Goal: Transaction & Acquisition: Purchase product/service

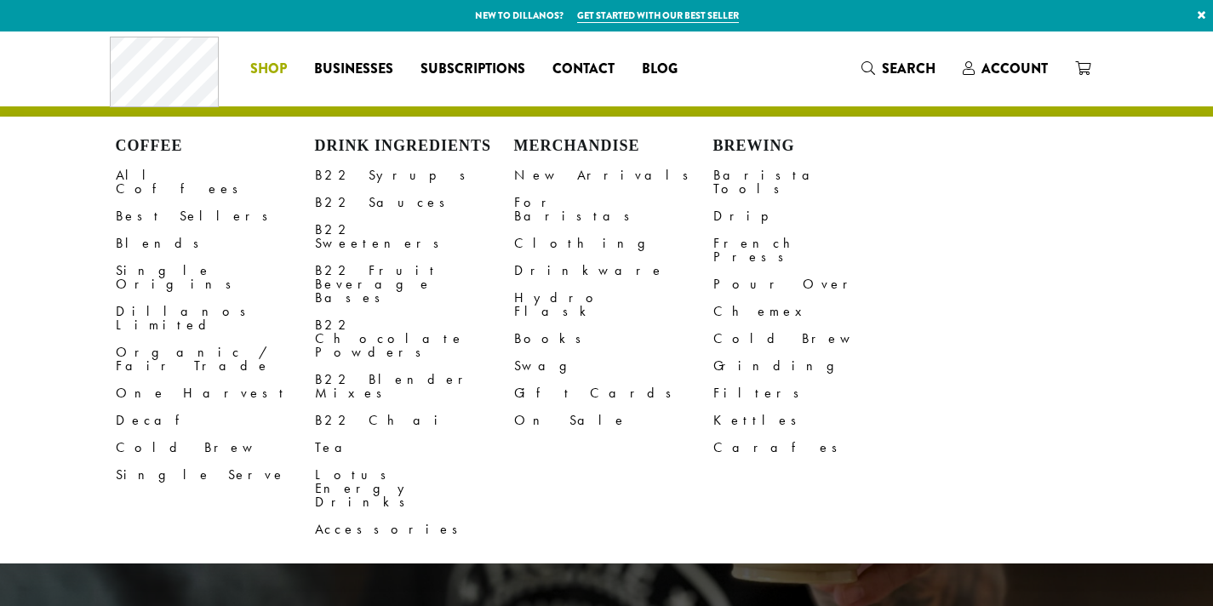
click at [272, 79] on span "Shop" at bounding box center [268, 69] width 37 height 21
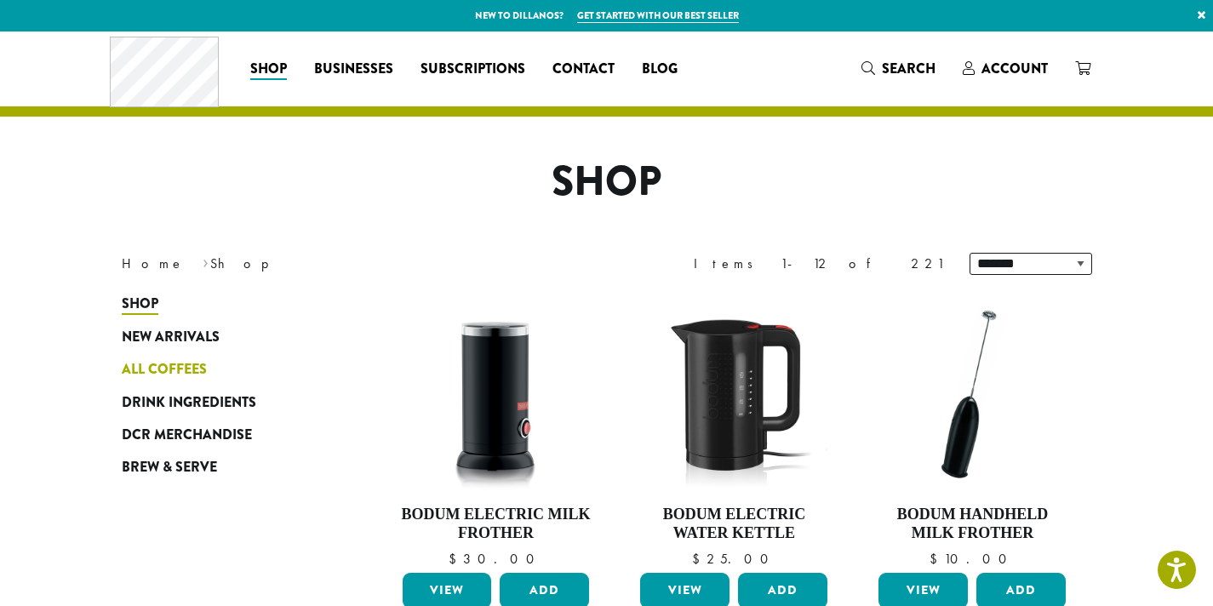
click at [163, 381] on span "All Coffees" at bounding box center [164, 369] width 85 height 21
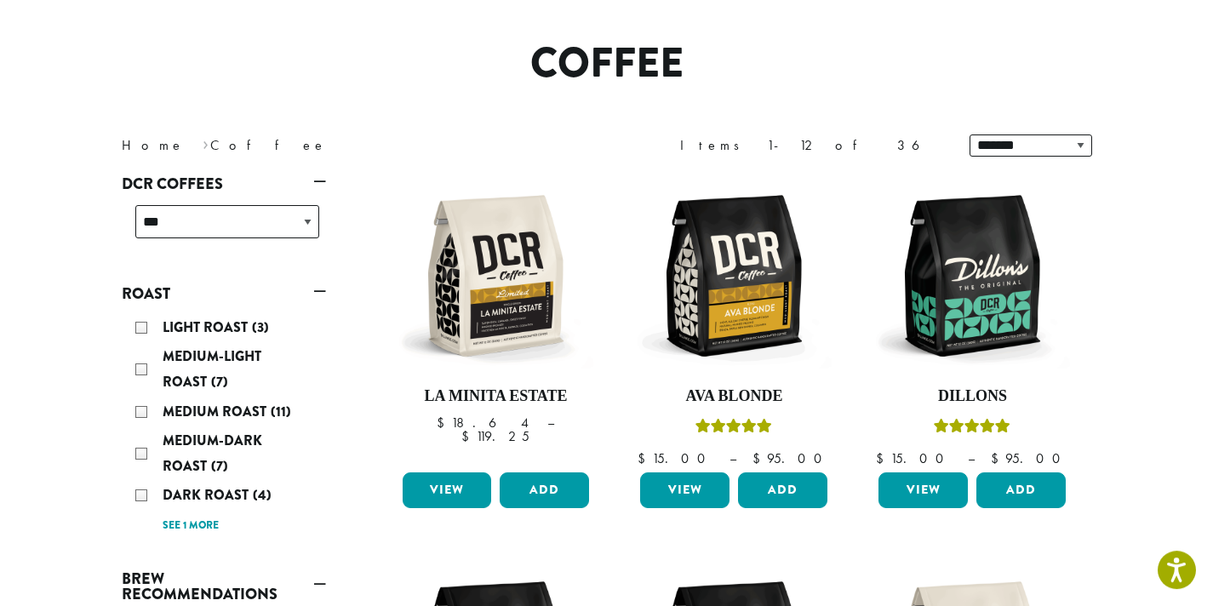
scroll to position [103, 0]
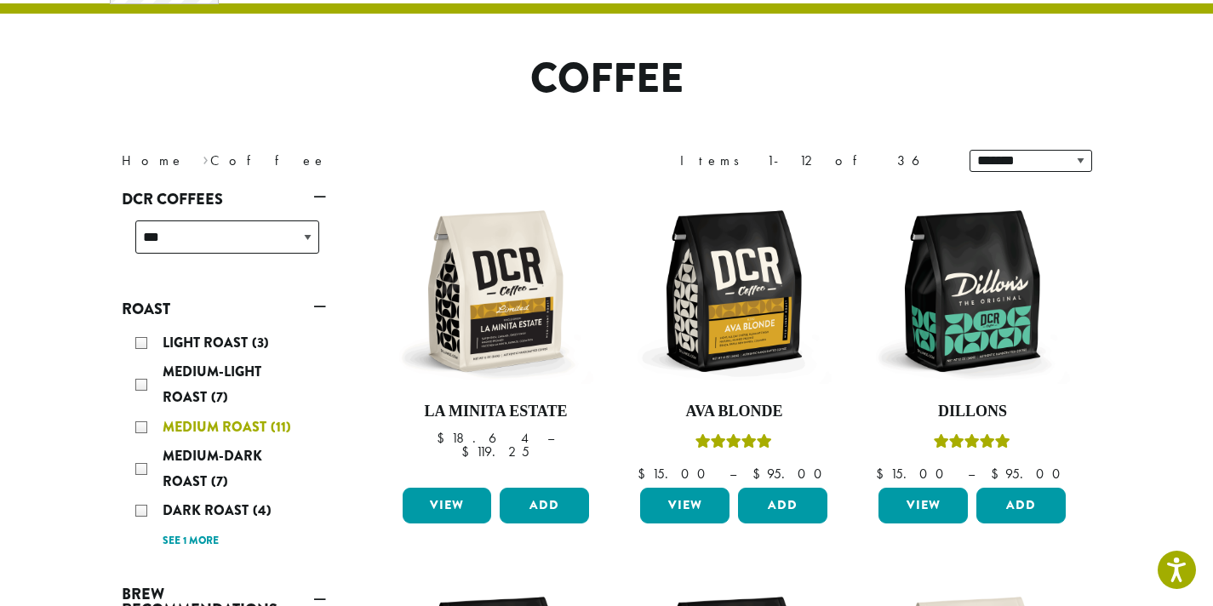
click at [145, 425] on div "Medium Roast (11)" at bounding box center [227, 428] width 184 height 26
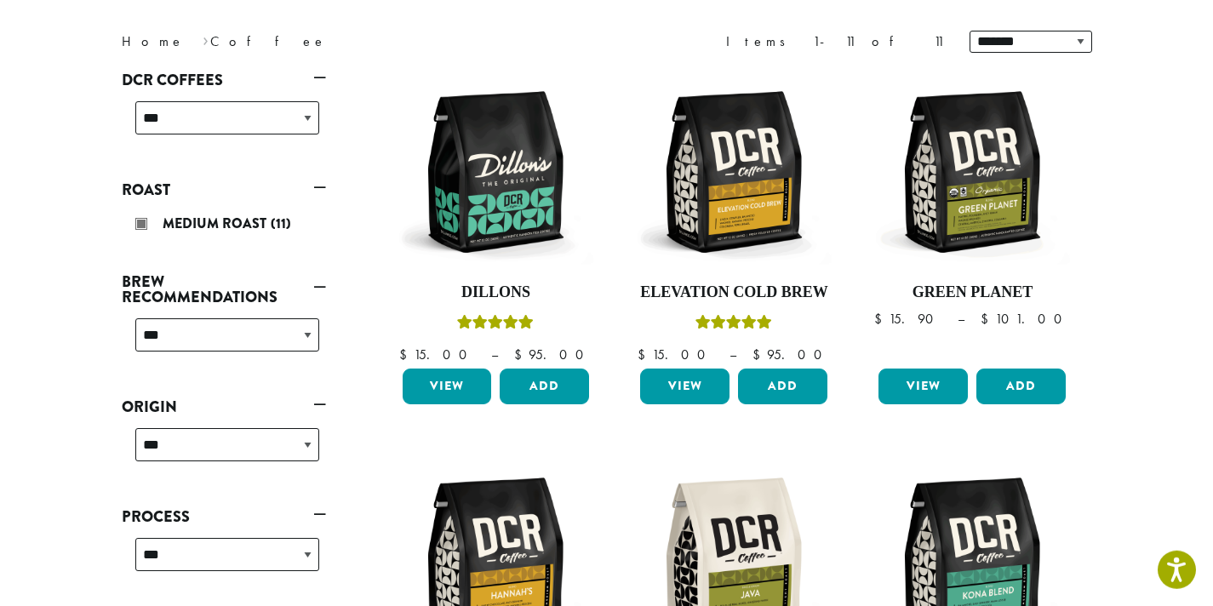
scroll to position [381, 0]
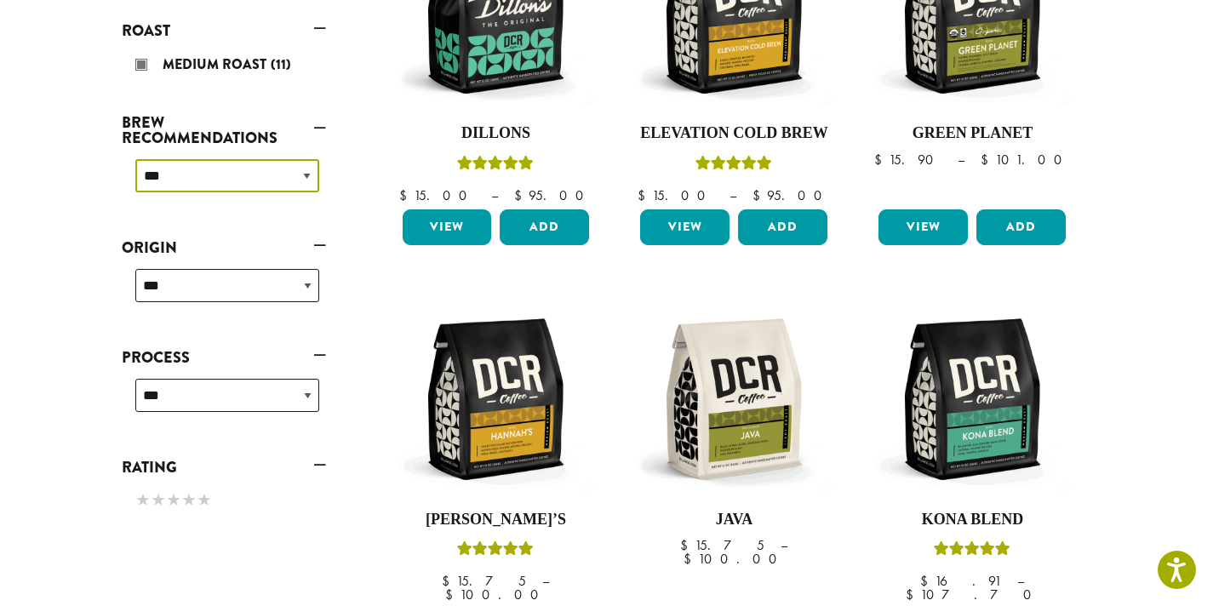
select select "********"
click option "**********" at bounding box center [0, 0] width 0 height 0
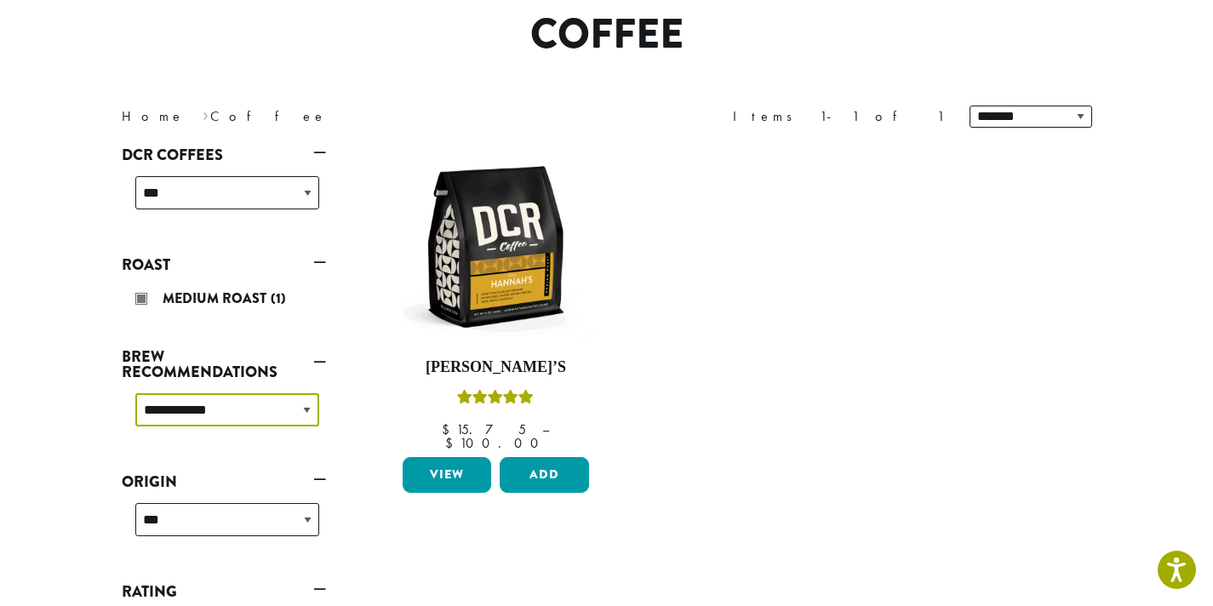
scroll to position [105, 0]
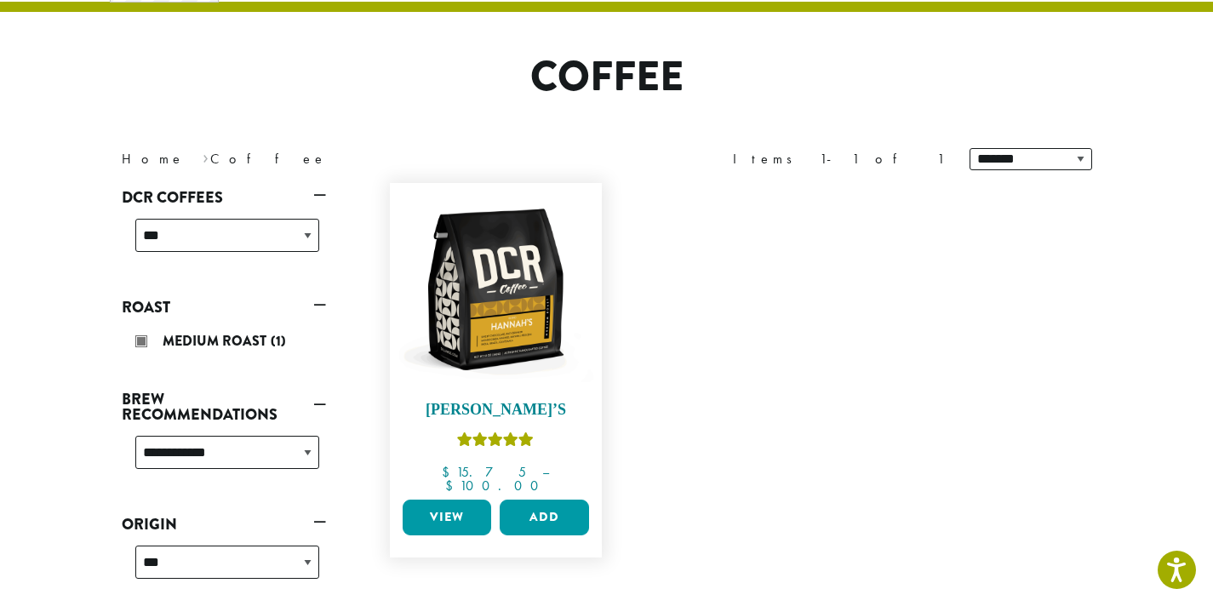
click at [510, 318] on img at bounding box center [496, 290] width 196 height 196
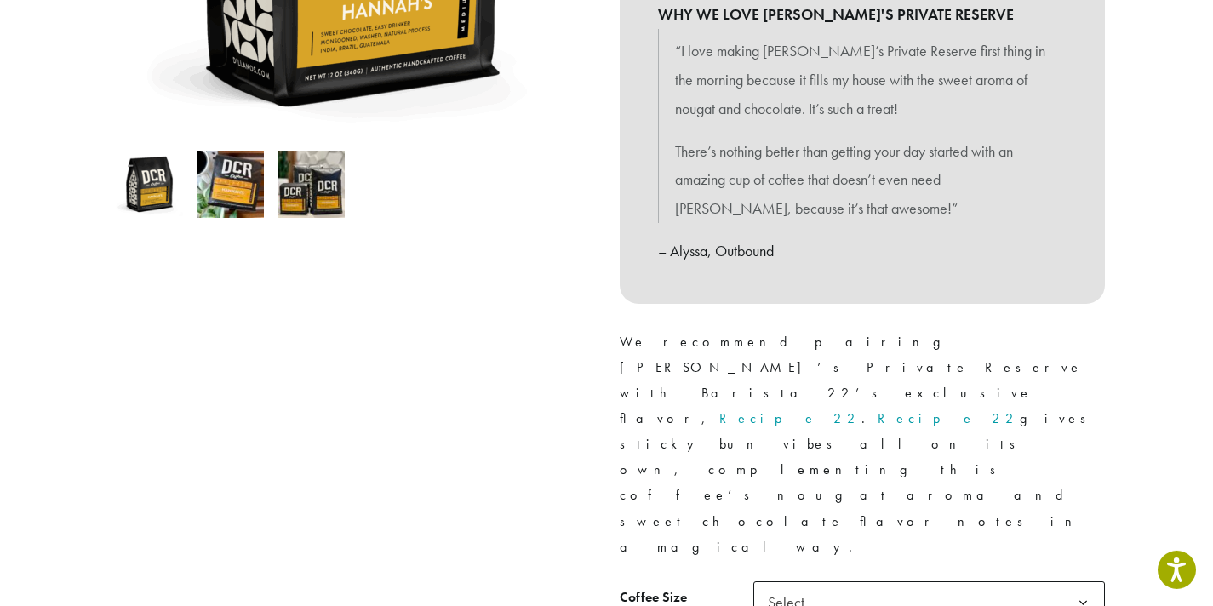
scroll to position [518, 0]
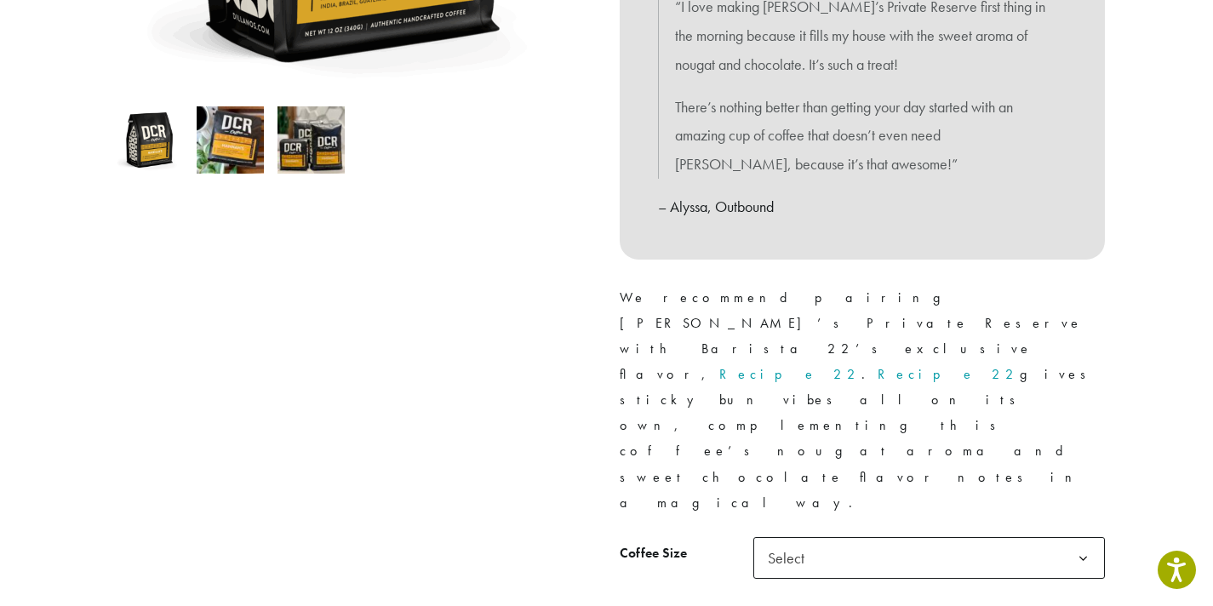
click at [1082, 538] on b at bounding box center [1083, 559] width 42 height 42
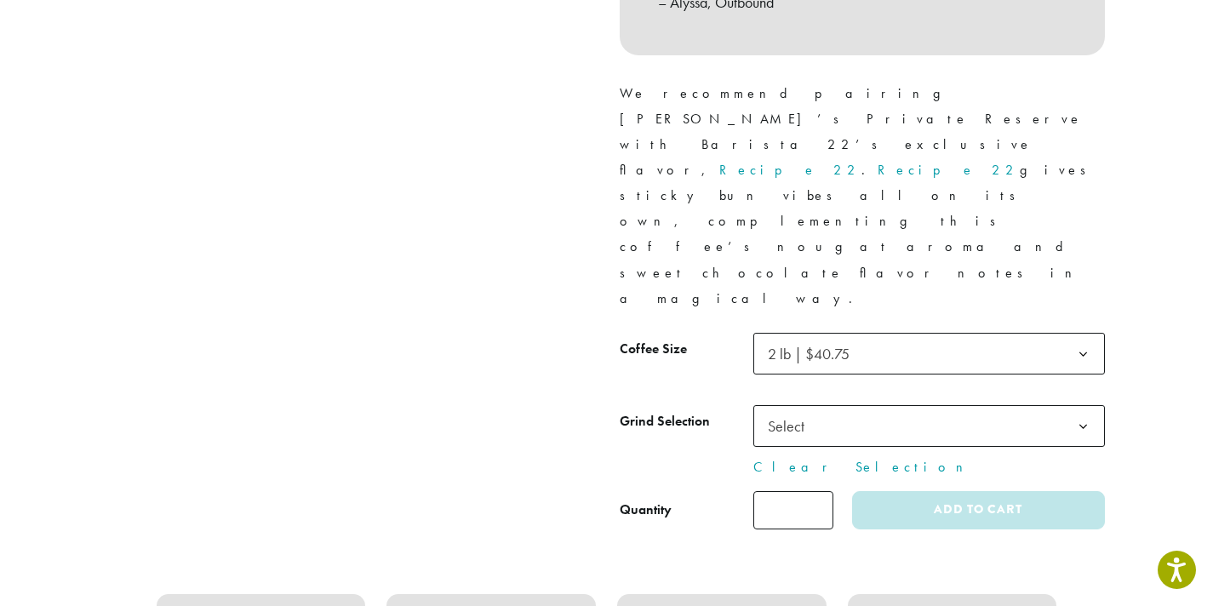
scroll to position [736, 0]
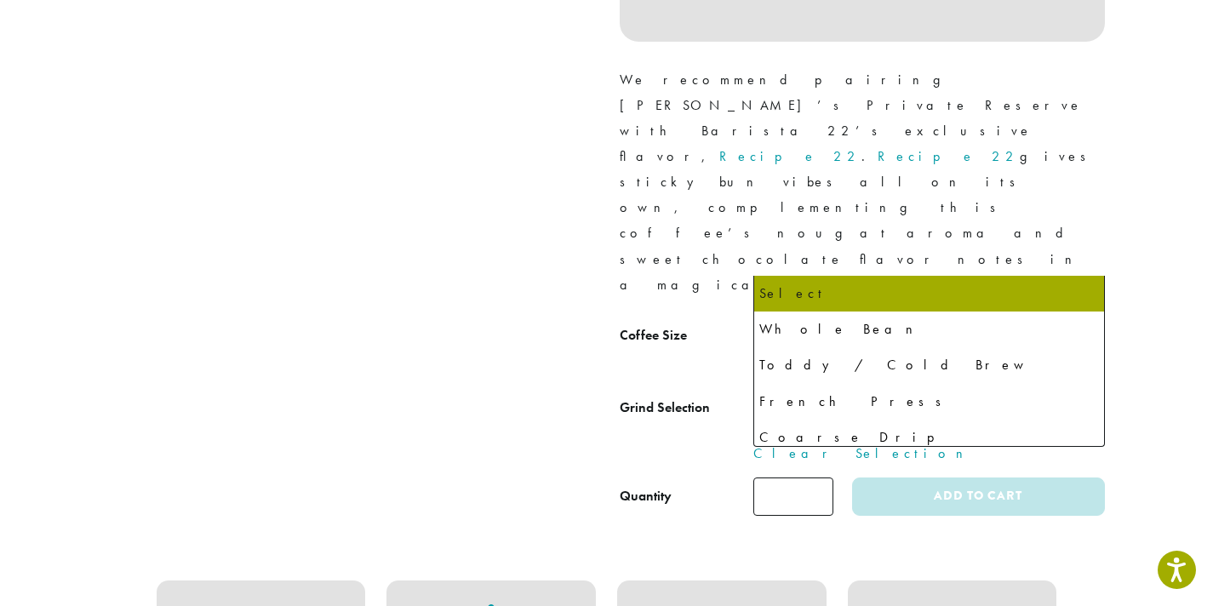
click at [925, 392] on span "Select" at bounding box center [929, 413] width 352 height 42
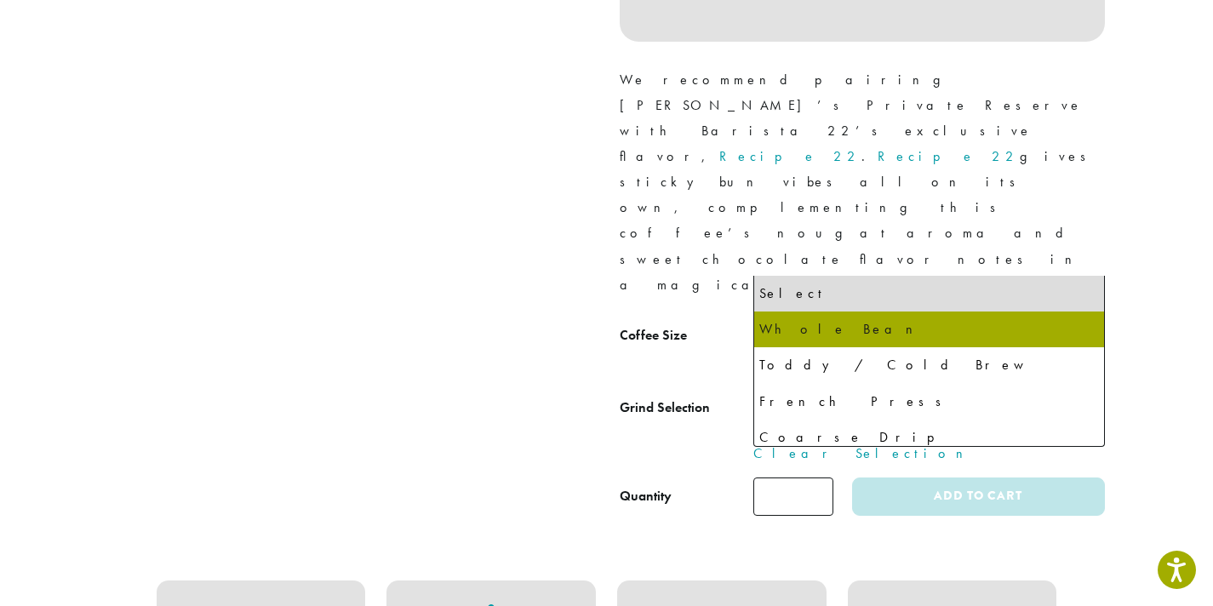
select select "**********"
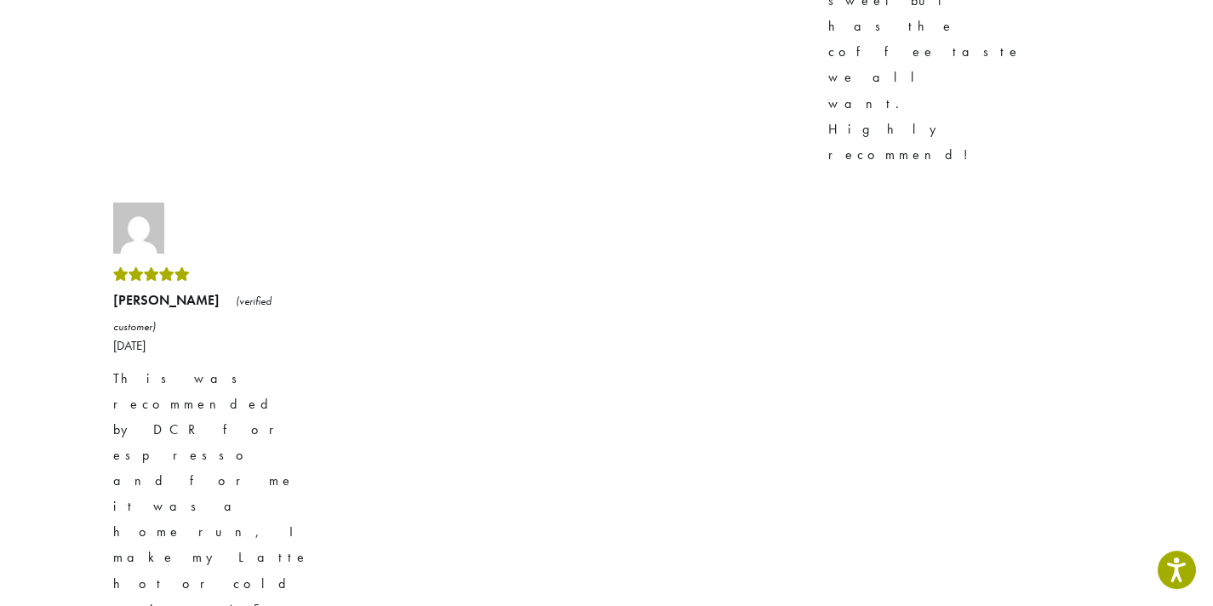
scroll to position [2829, 0]
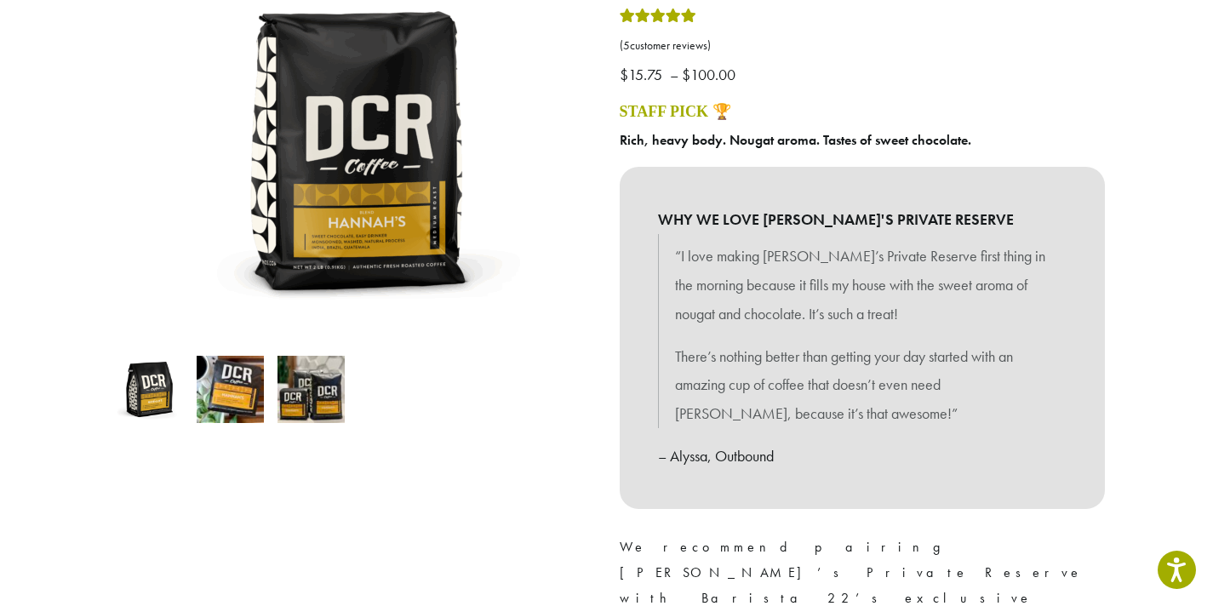
scroll to position [118, 0]
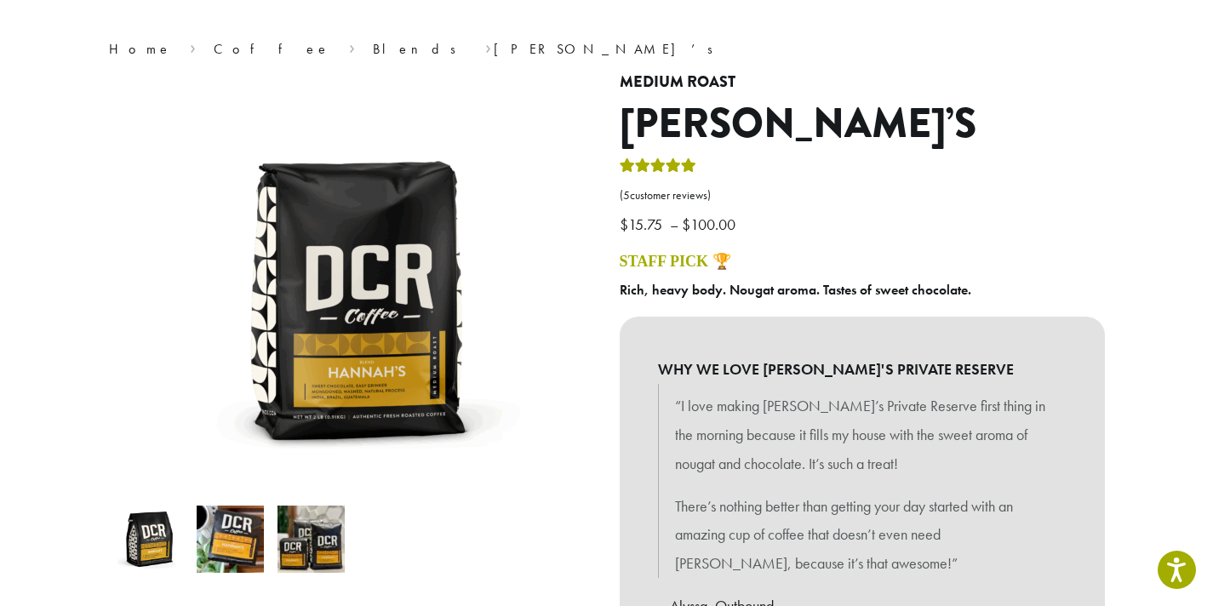
click at [314, 563] on img at bounding box center [311, 539] width 67 height 67
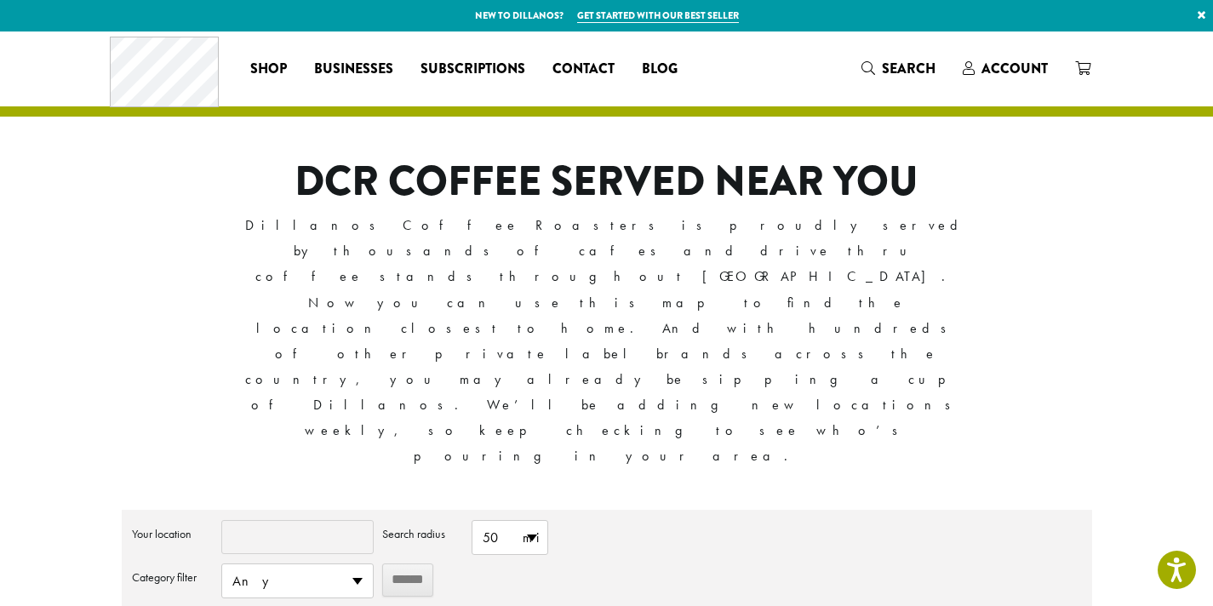
click at [286, 520] on input "Your location" at bounding box center [297, 537] width 152 height 34
type input "*****"
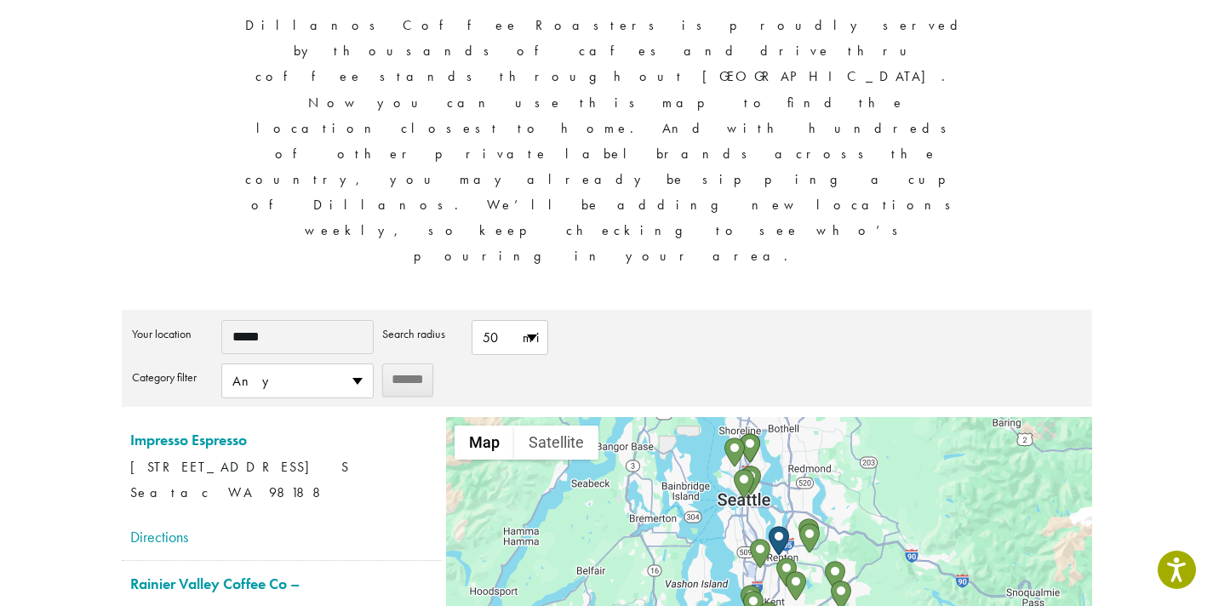
scroll to position [204, 0]
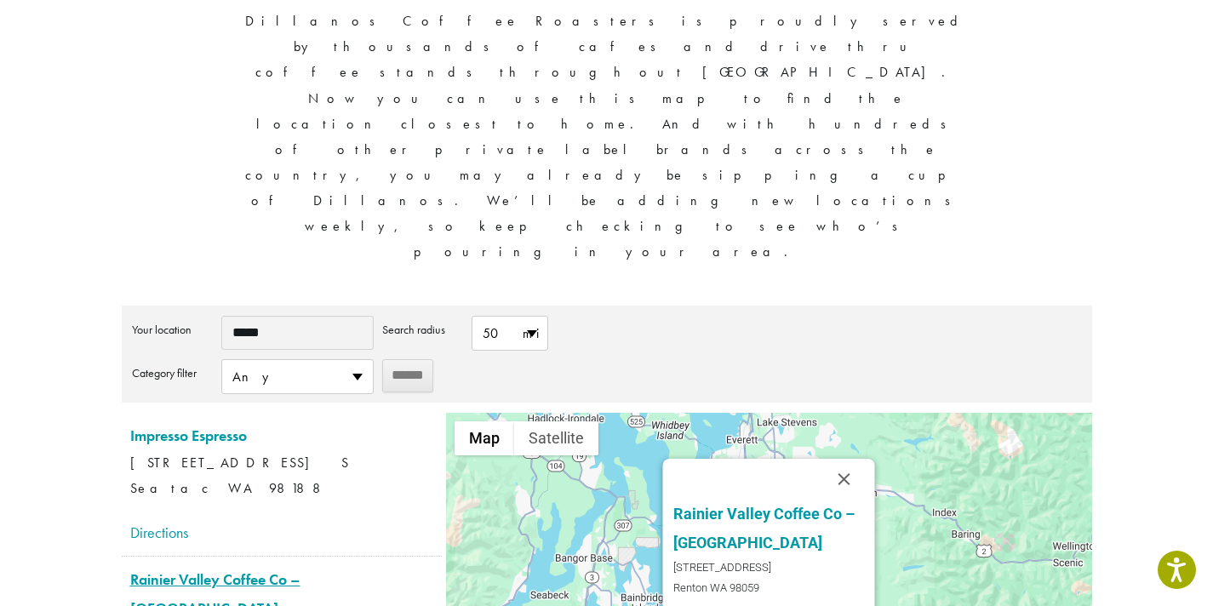
click at [301, 570] on link "Rainier Valley Coffee Co – [GEOGRAPHIC_DATA]" at bounding box center [215, 594] width 170 height 49
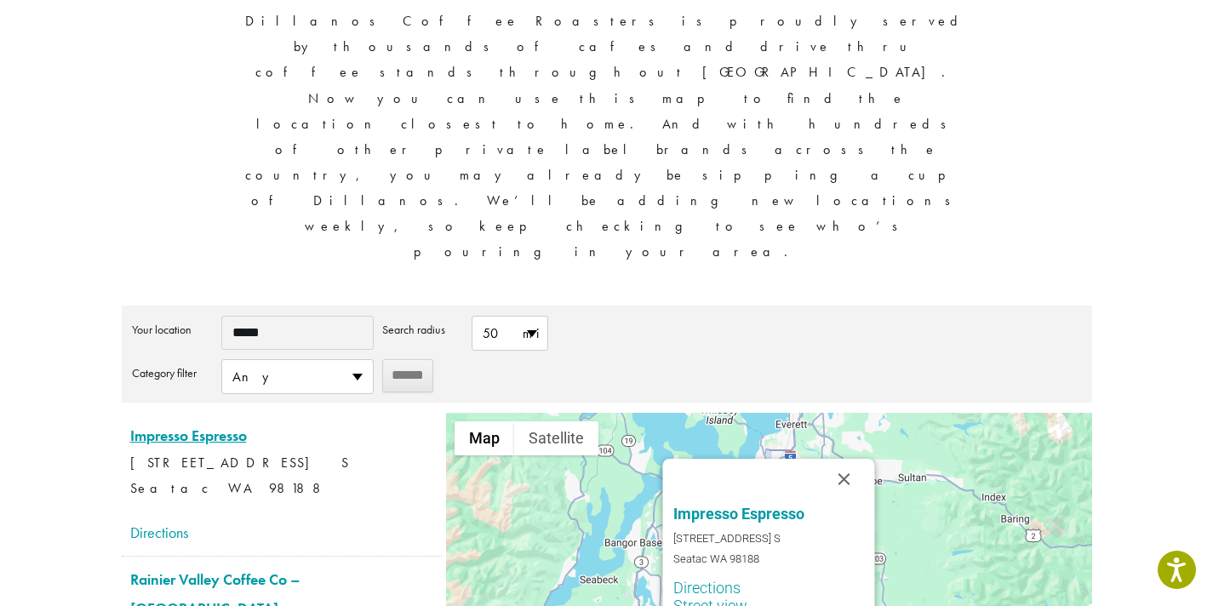
click at [202, 426] on link "Impresso Espresso" at bounding box center [188, 436] width 117 height 20
